Goal: Task Accomplishment & Management: Manage account settings

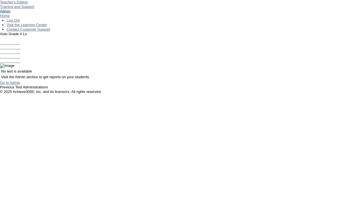
click at [10, 13] on link "Admin" at bounding box center [5, 11] width 10 height 4
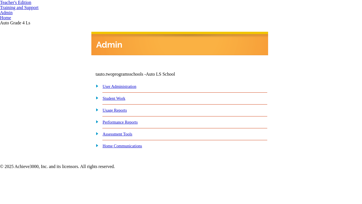
click at [125, 87] on link "User Administration" at bounding box center [120, 86] width 34 height 5
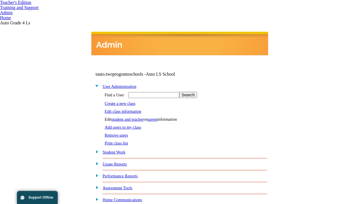
click at [125, 110] on link "Edit class information" at bounding box center [123, 111] width 37 height 5
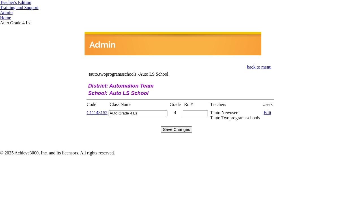
click at [100, 110] on link "C11143152" at bounding box center [97, 112] width 21 height 5
